Goal: Information Seeking & Learning: Compare options

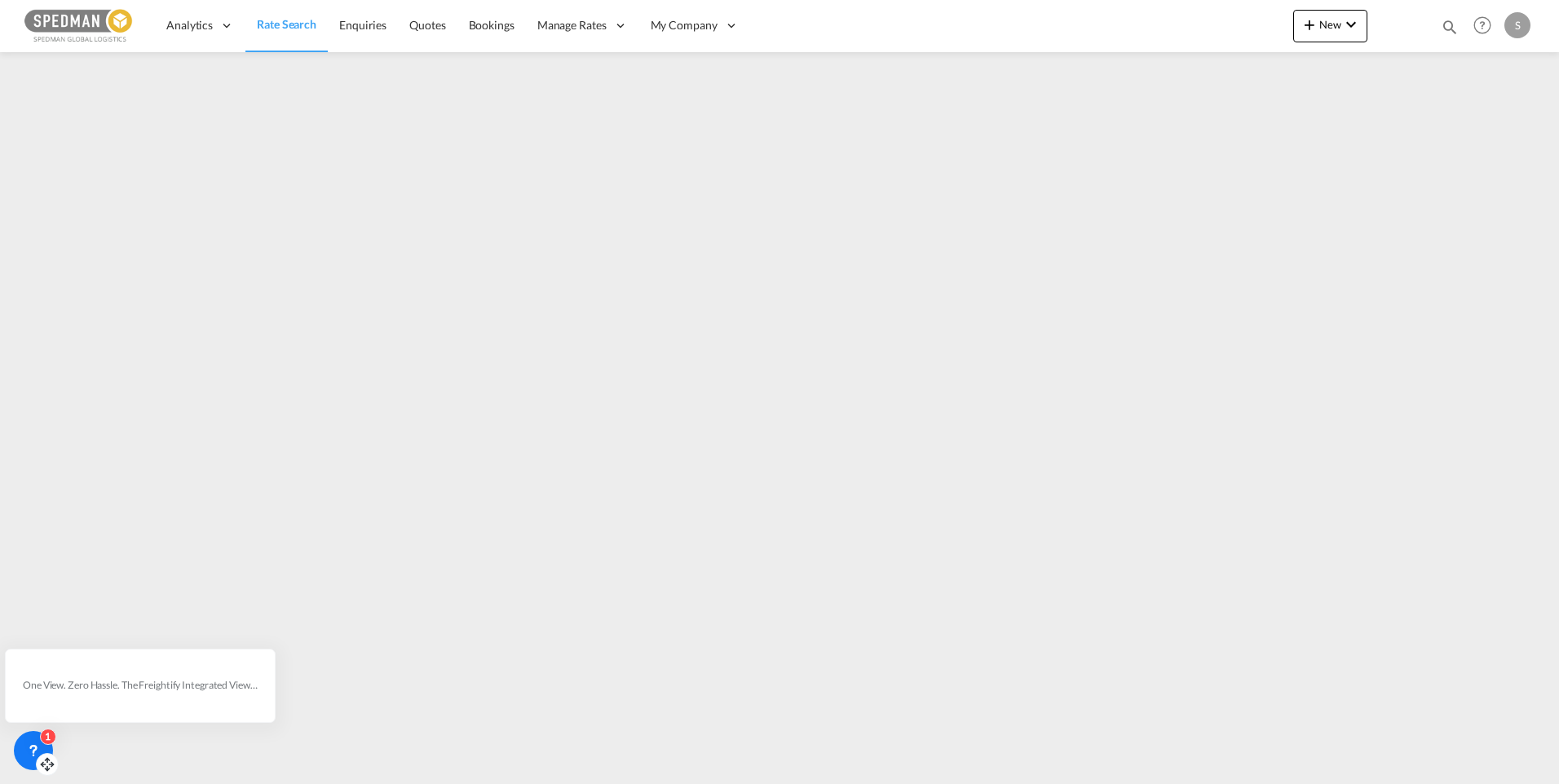
click at [23, 739] on div "1" at bounding box center [33, 751] width 40 height 40
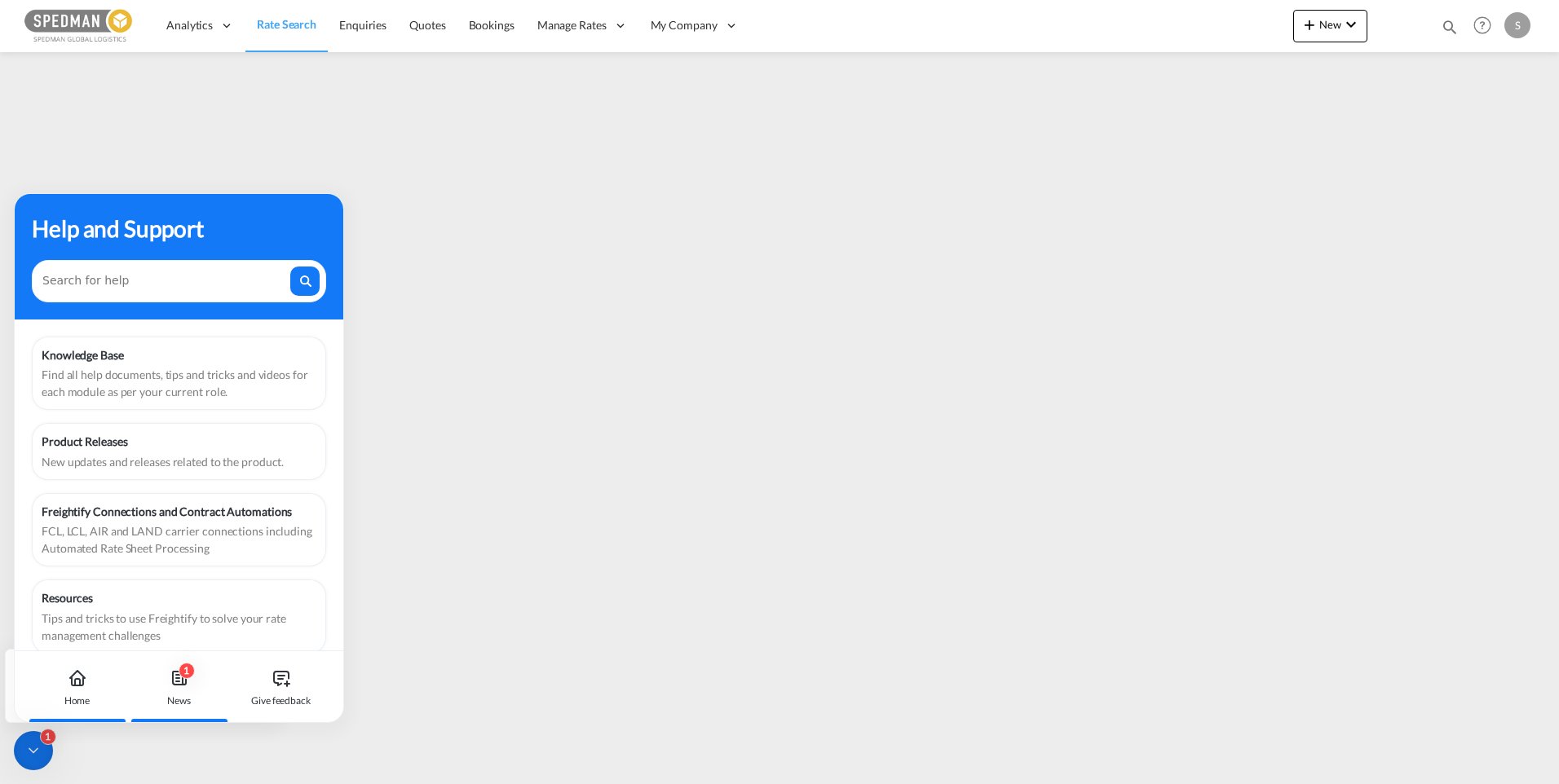
click at [184, 673] on div "1" at bounding box center [186, 671] width 17 height 17
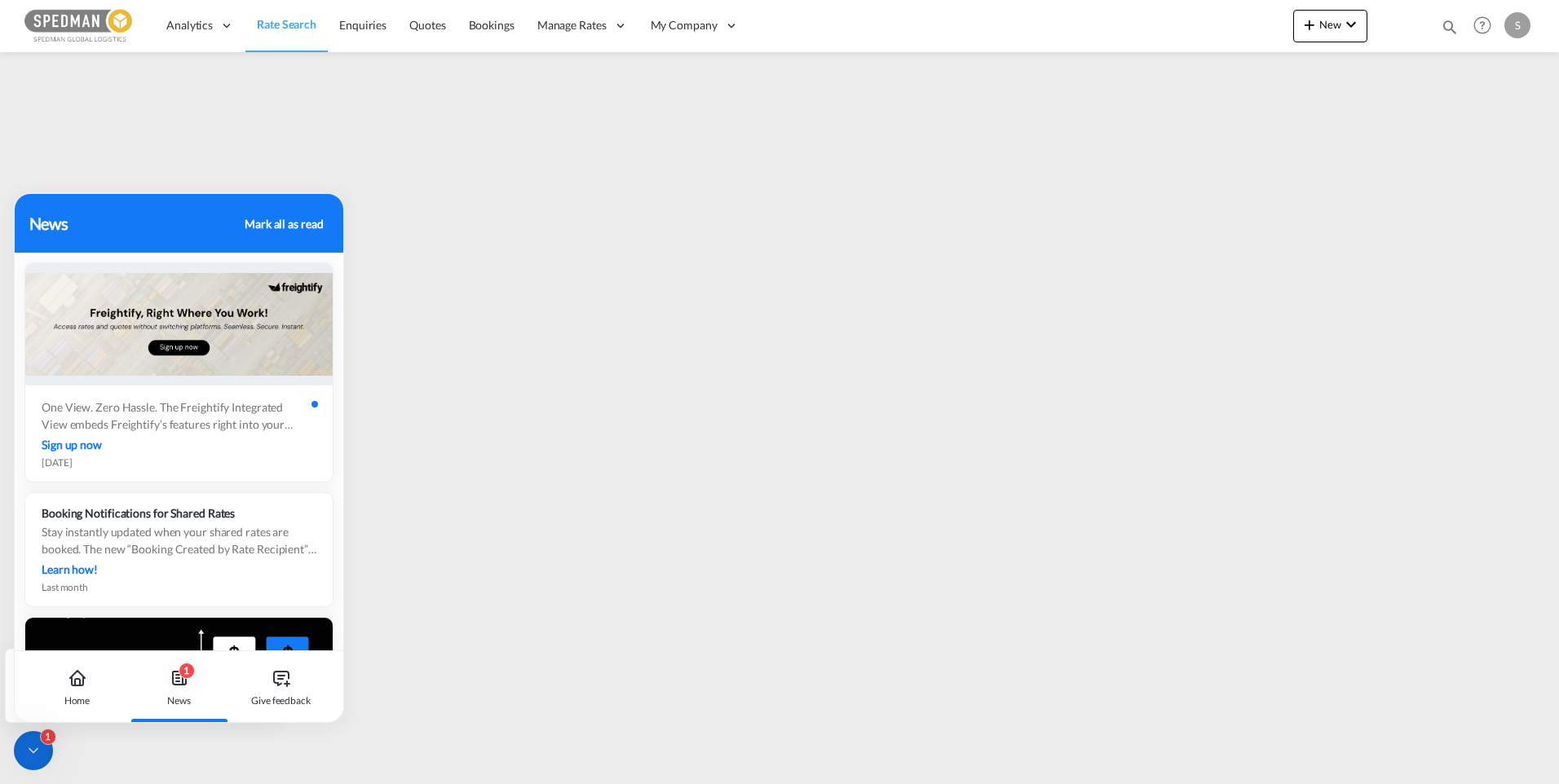
click at [177, 699] on div "News" at bounding box center [178, 701] width 24 height 15
click at [86, 689] on div "Home" at bounding box center [76, 687] width 90 height 72
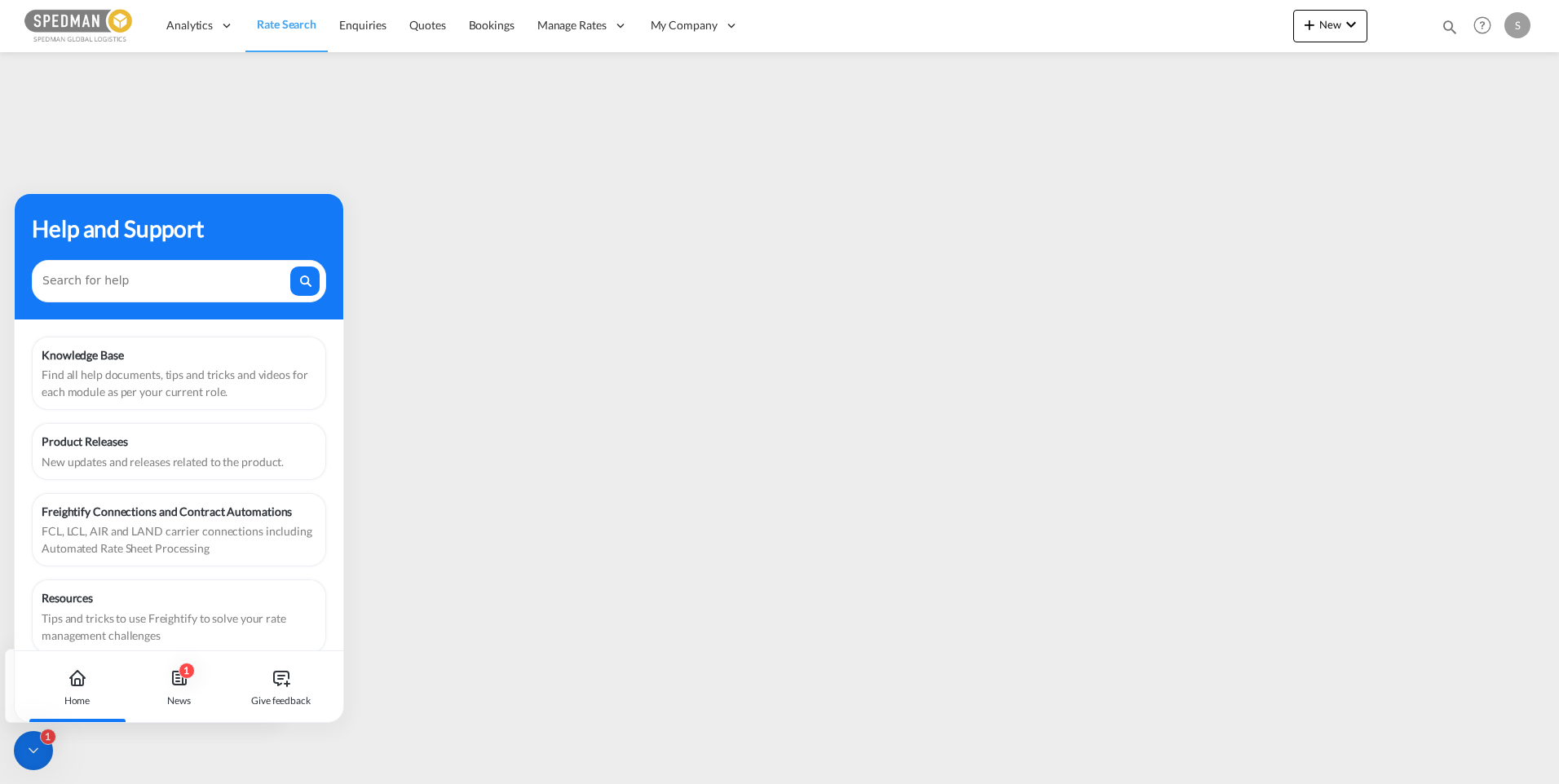
click at [45, 740] on div "1" at bounding box center [47, 737] width 17 height 17
